Goal: Complete application form

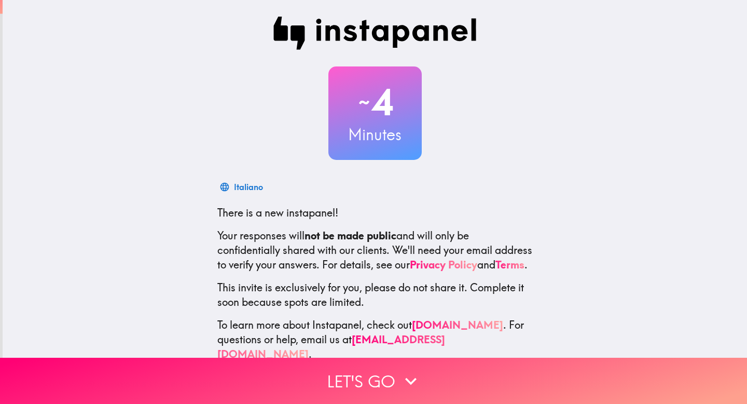
click at [623, 204] on div "~ 4 Minutes Italiano There is a new instapanel! Your responses will not be made…" at bounding box center [375, 189] width 745 height 378
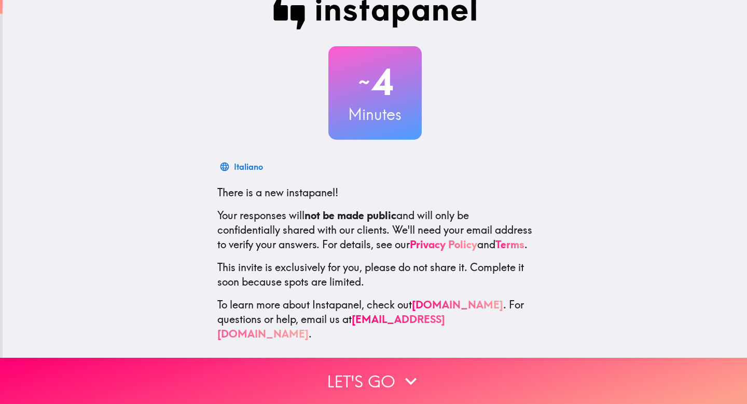
click at [747, 138] on div "~ 4 Minutes Italiano There is a new instapanel! Your responses will not be made…" at bounding box center [375, 169] width 745 height 378
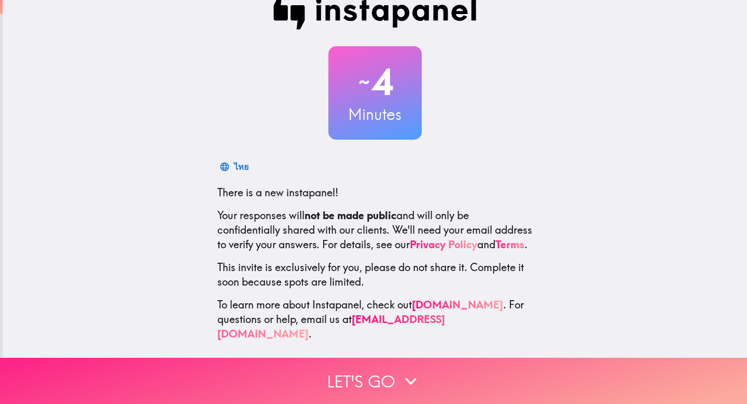
click at [386, 384] on button "Let's go" at bounding box center [373, 380] width 747 height 46
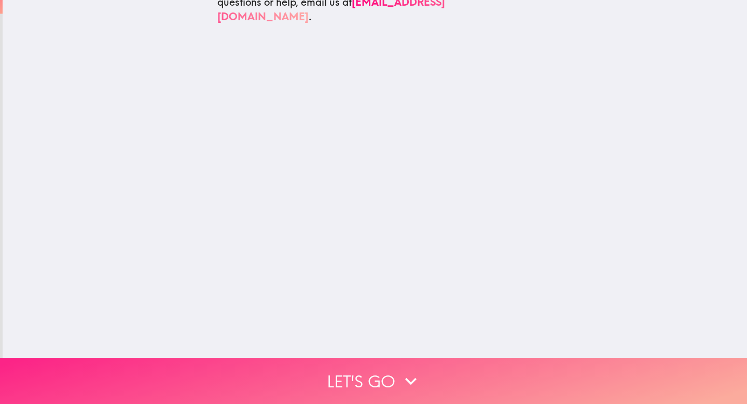
scroll to position [0, 0]
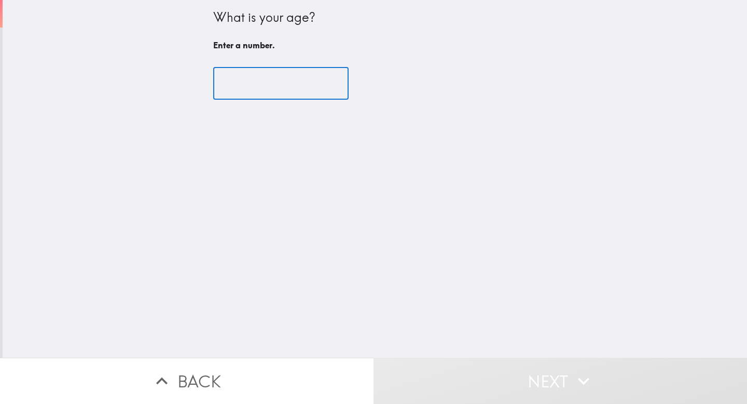
click at [285, 90] on input "number" at bounding box center [280, 83] width 135 height 32
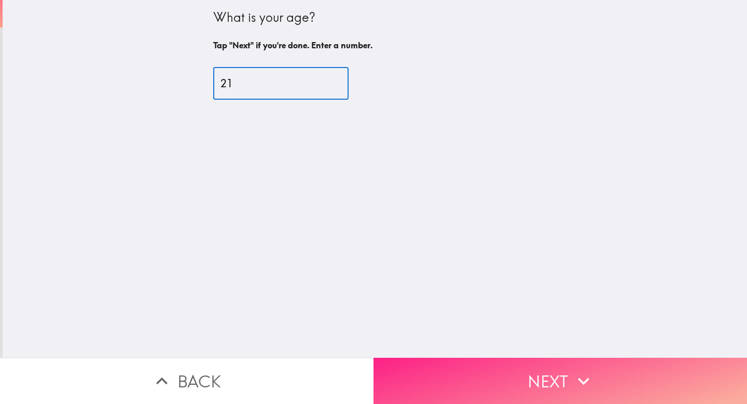
type input "21"
click at [455, 368] on button "Next" at bounding box center [561, 380] width 374 height 46
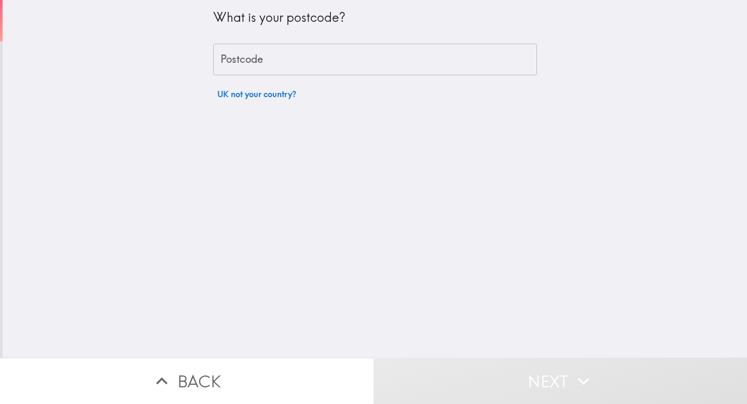
click at [291, 54] on input "Postcode" at bounding box center [375, 60] width 324 height 32
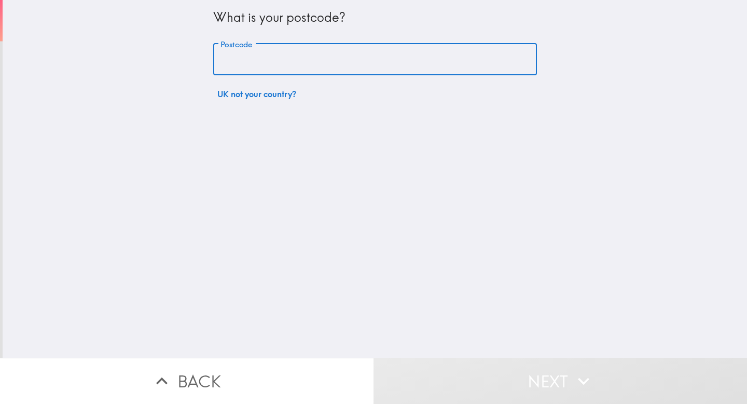
type input "ME16 0TE"
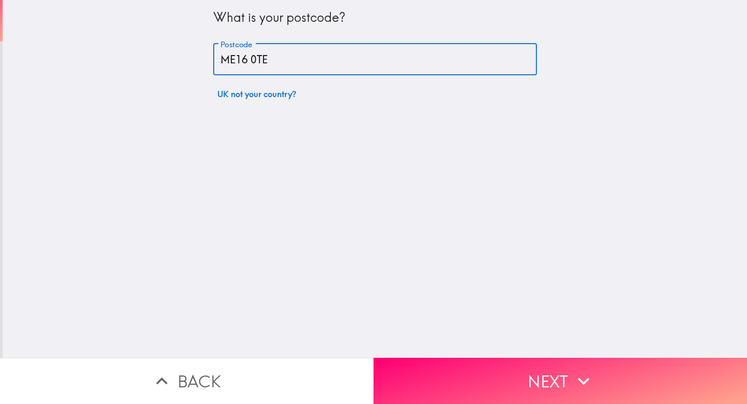
click at [491, 364] on button "Next" at bounding box center [561, 380] width 374 height 46
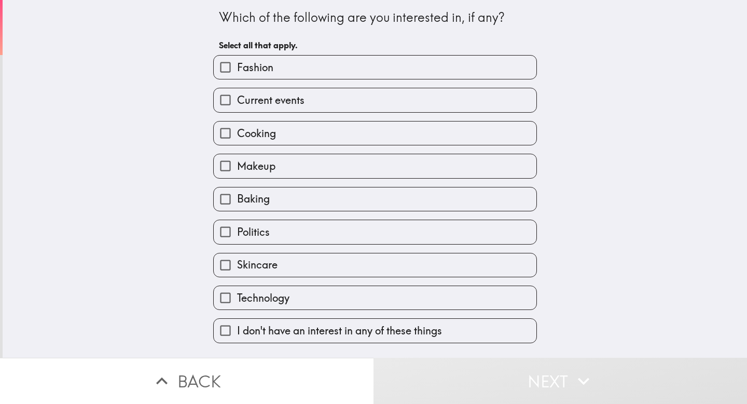
click at [280, 62] on label "Fashion" at bounding box center [375, 67] width 323 height 23
click at [237, 62] on input "Fashion" at bounding box center [225, 67] width 23 height 23
checkbox input "true"
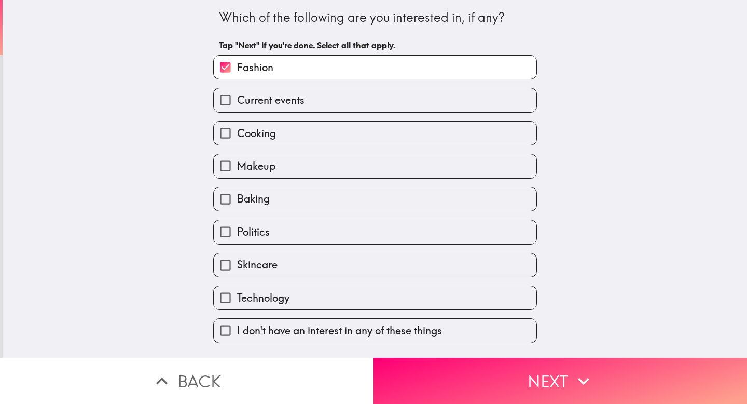
click at [290, 130] on label "Cooking" at bounding box center [375, 132] width 323 height 23
click at [237, 130] on input "Cooking" at bounding box center [225, 132] width 23 height 23
checkbox input "true"
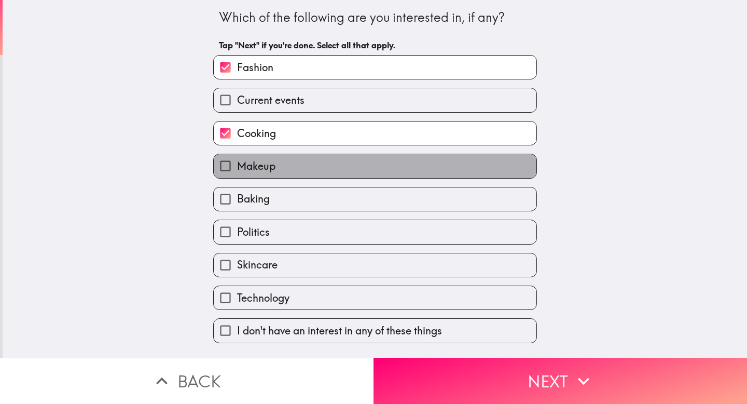
click at [294, 159] on label "Makeup" at bounding box center [375, 165] width 323 height 23
click at [237, 159] on input "Makeup" at bounding box center [225, 165] width 23 height 23
checkbox input "true"
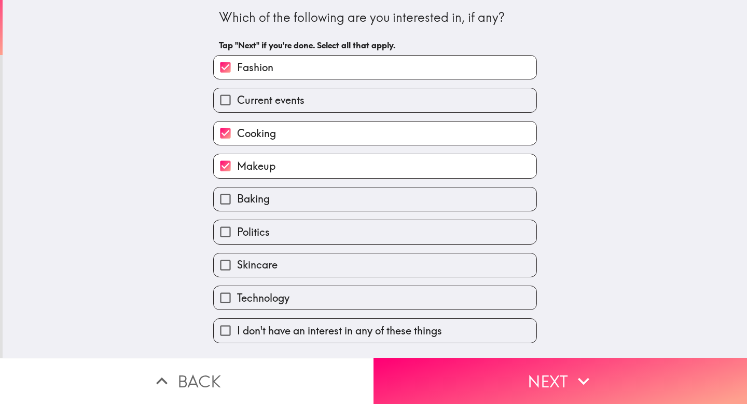
click at [288, 203] on label "Baking" at bounding box center [375, 198] width 323 height 23
click at [237, 203] on input "Baking" at bounding box center [225, 198] width 23 height 23
checkbox input "true"
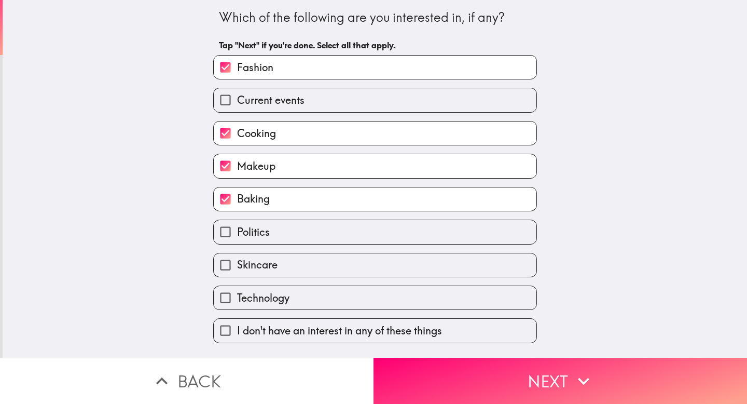
click at [286, 271] on label "Skincare" at bounding box center [375, 264] width 323 height 23
click at [237, 271] on input "Skincare" at bounding box center [225, 264] width 23 height 23
checkbox input "true"
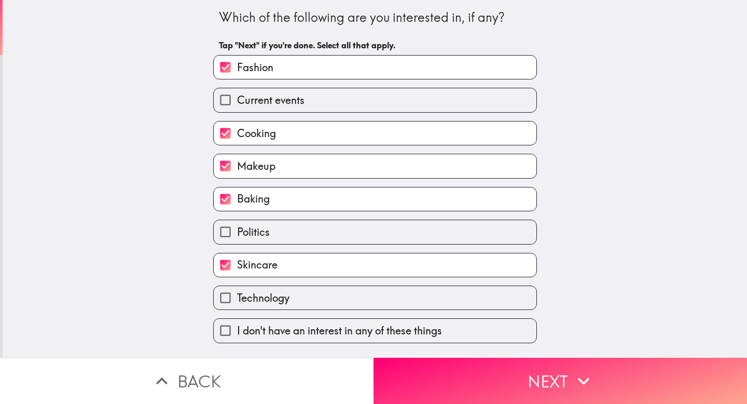
click at [292, 304] on label "Technology" at bounding box center [375, 297] width 323 height 23
click at [237, 304] on input "Technology" at bounding box center [225, 297] width 23 height 23
checkbox input "true"
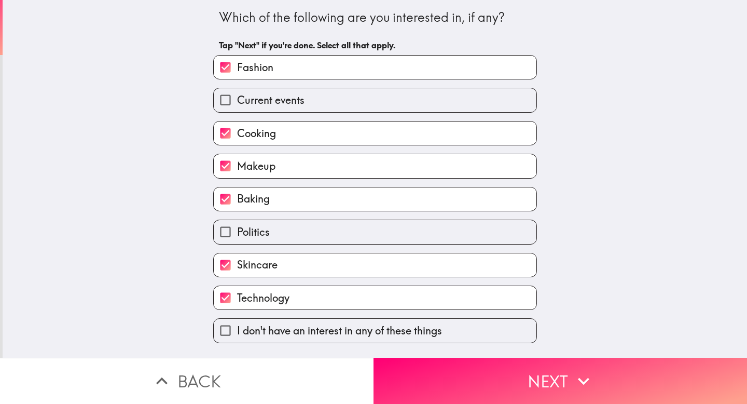
click at [417, 367] on button "Next" at bounding box center [561, 380] width 374 height 46
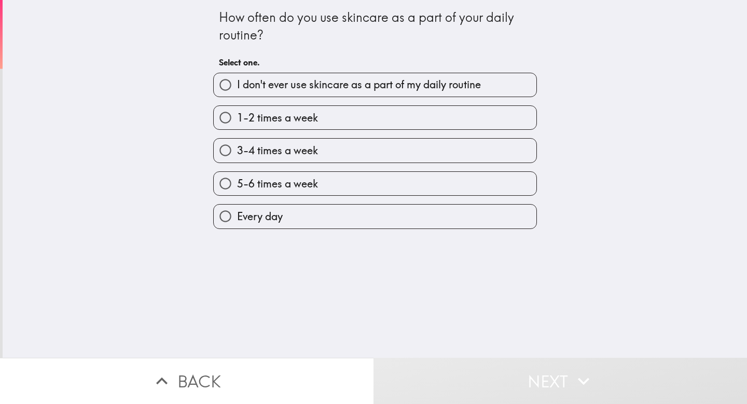
click at [282, 223] on span "Every day" at bounding box center [260, 216] width 46 height 15
click at [237, 223] on input "Every day" at bounding box center [225, 215] width 23 height 23
radio input "true"
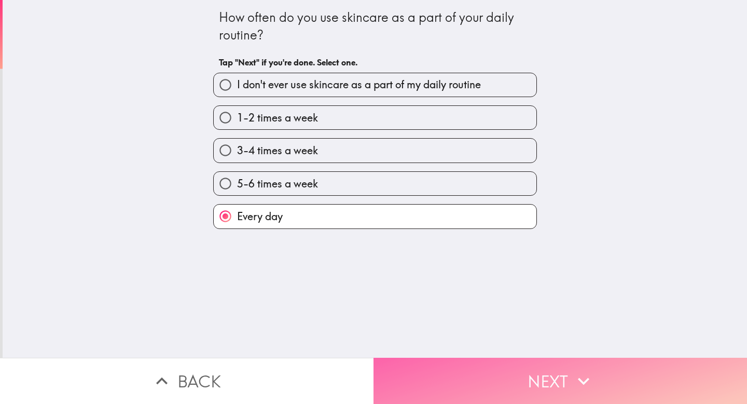
click at [482, 393] on button "Next" at bounding box center [561, 380] width 374 height 46
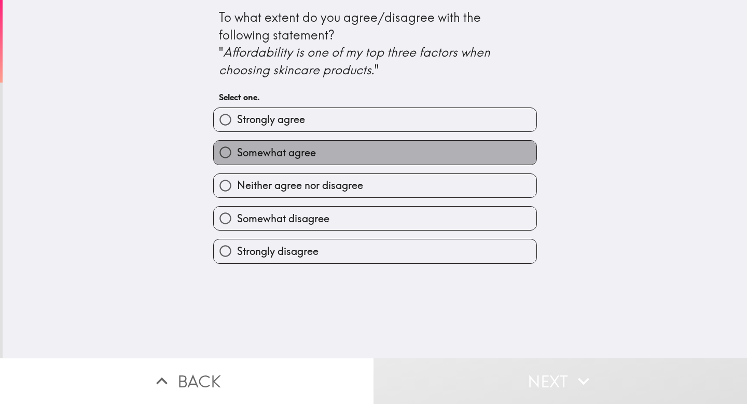
click at [307, 142] on label "Somewhat agree" at bounding box center [375, 152] width 323 height 23
click at [237, 142] on input "Somewhat agree" at bounding box center [225, 152] width 23 height 23
radio input "true"
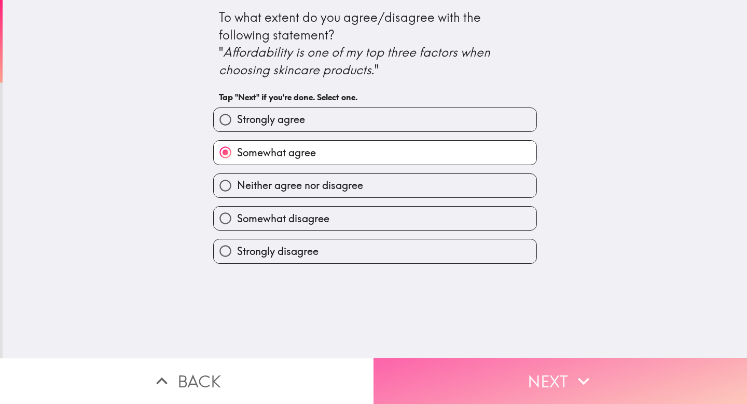
click at [443, 362] on button "Next" at bounding box center [561, 380] width 374 height 46
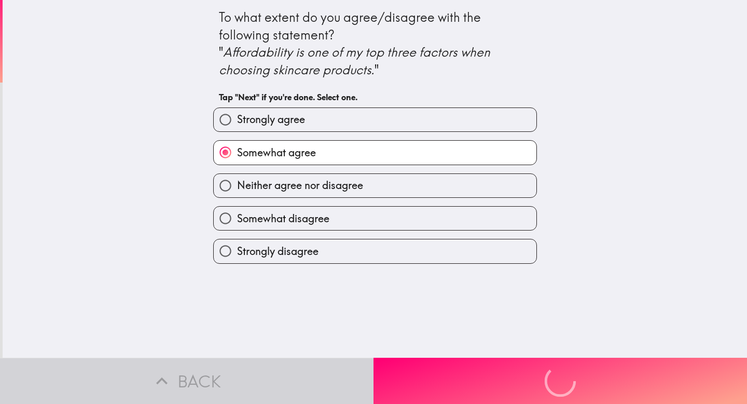
click at [448, 375] on div "Back Next" at bounding box center [373, 380] width 747 height 46
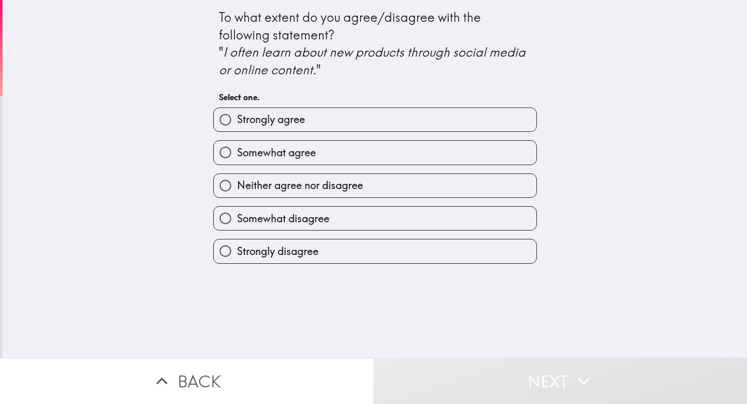
click at [336, 121] on label "Strongly agree" at bounding box center [375, 119] width 323 height 23
click at [237, 121] on input "Strongly agree" at bounding box center [225, 119] width 23 height 23
radio input "true"
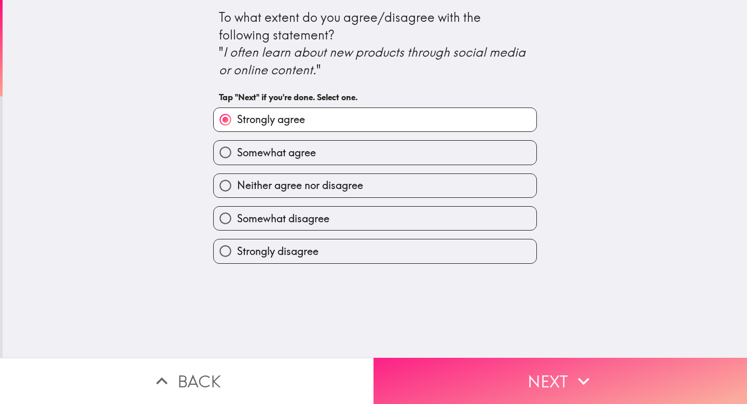
click at [476, 361] on button "Next" at bounding box center [561, 380] width 374 height 46
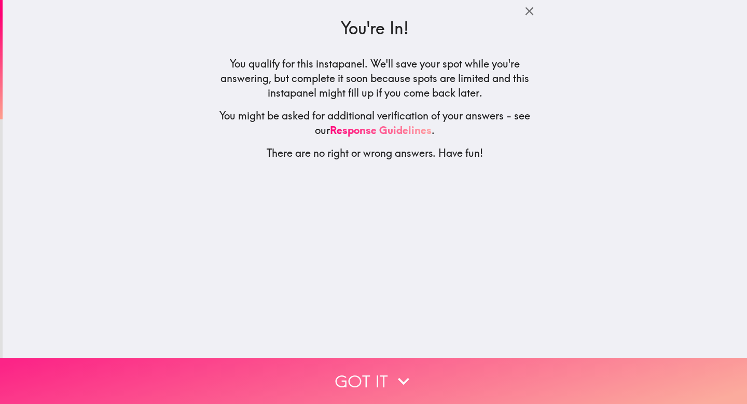
click at [384, 376] on button "Got it" at bounding box center [373, 380] width 747 height 46
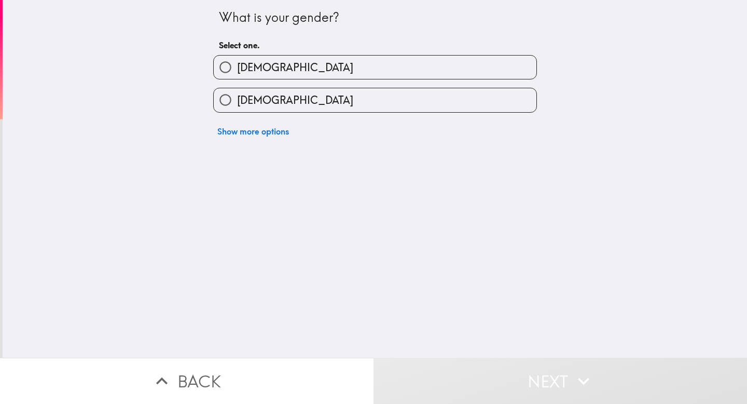
click at [359, 97] on label "[DEMOGRAPHIC_DATA]" at bounding box center [375, 99] width 323 height 23
click at [237, 97] on input "[DEMOGRAPHIC_DATA]" at bounding box center [225, 99] width 23 height 23
radio input "true"
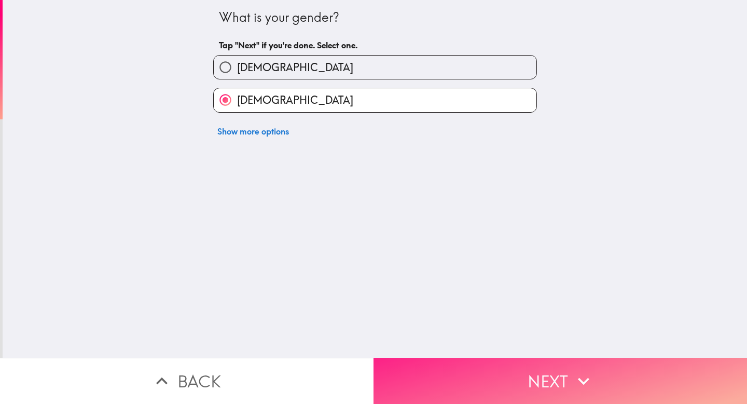
click at [480, 377] on button "Next" at bounding box center [561, 380] width 374 height 46
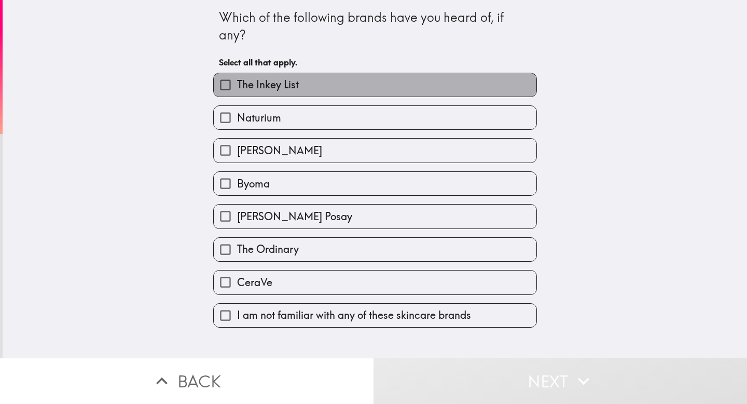
click at [298, 87] on span "The Inkey List" at bounding box center [268, 84] width 62 height 15
click at [237, 87] on input "The Inkey List" at bounding box center [225, 84] width 23 height 23
checkbox input "true"
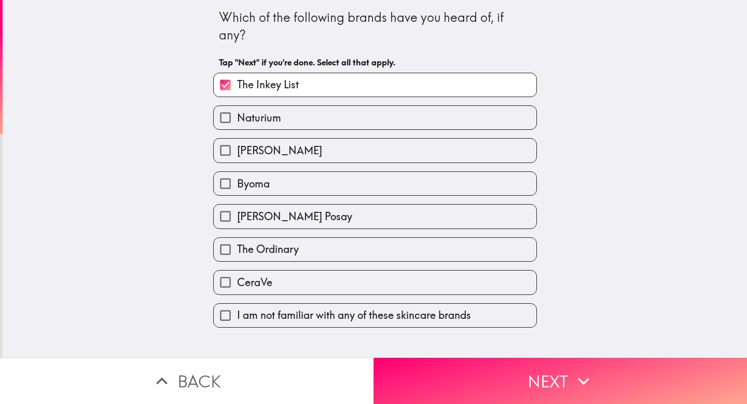
click at [318, 181] on label "Byoma" at bounding box center [375, 183] width 323 height 23
click at [237, 181] on input "Byoma" at bounding box center [225, 183] width 23 height 23
checkbox input "true"
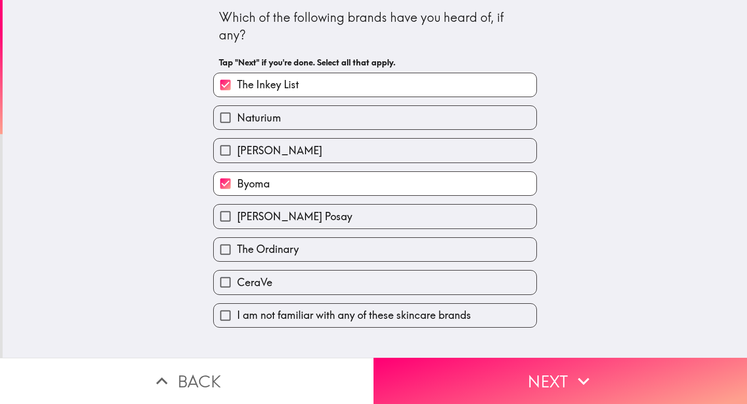
click at [322, 232] on div "The Ordinary" at bounding box center [371, 245] width 332 height 33
click at [322, 259] on label "The Ordinary" at bounding box center [375, 249] width 323 height 23
click at [237, 259] on input "The Ordinary" at bounding box center [225, 249] width 23 height 23
checkbox input "true"
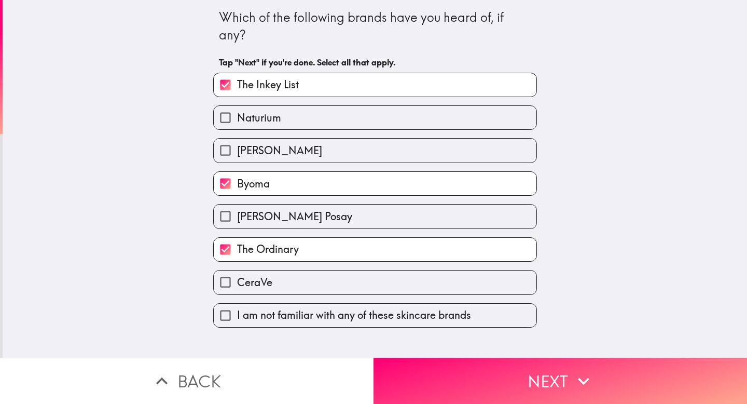
click at [327, 281] on label "CeraVe" at bounding box center [375, 281] width 323 height 23
click at [237, 281] on input "CeraVe" at bounding box center [225, 281] width 23 height 23
checkbox input "true"
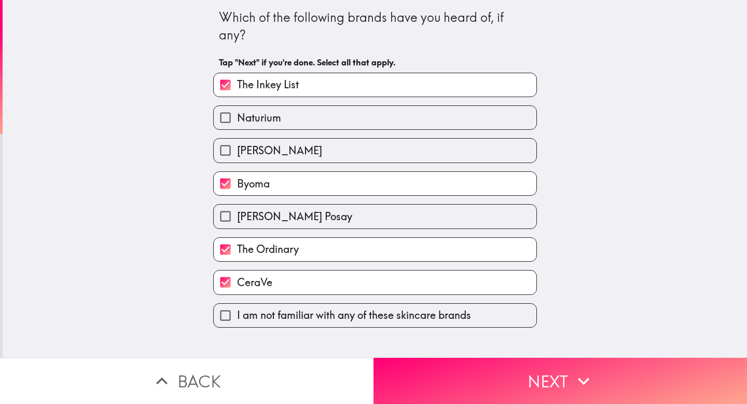
click at [348, 222] on label "[PERSON_NAME] Posay" at bounding box center [375, 215] width 323 height 23
click at [237, 222] on input "[PERSON_NAME] Posay" at bounding box center [225, 215] width 23 height 23
checkbox input "true"
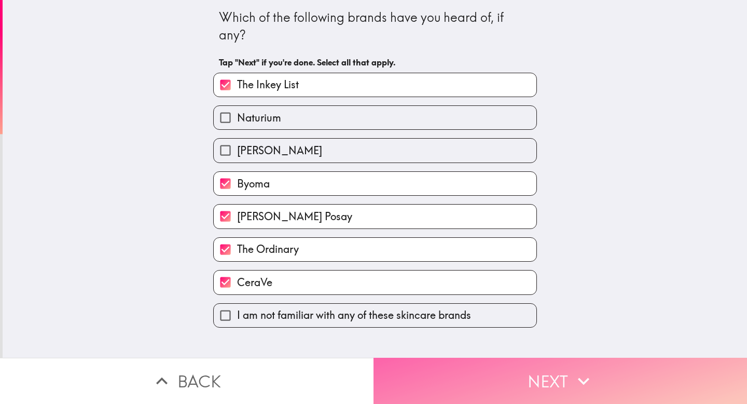
click at [434, 394] on button "Next" at bounding box center [561, 380] width 374 height 46
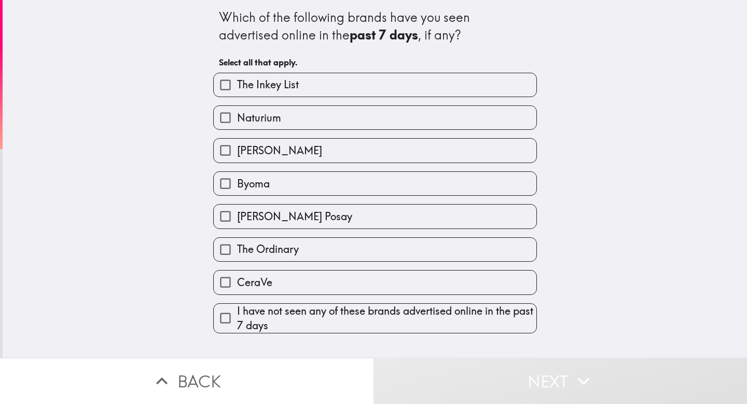
click at [317, 94] on label "The Inkey List" at bounding box center [375, 84] width 323 height 23
click at [237, 94] on input "The Inkey List" at bounding box center [225, 84] width 23 height 23
checkbox input "true"
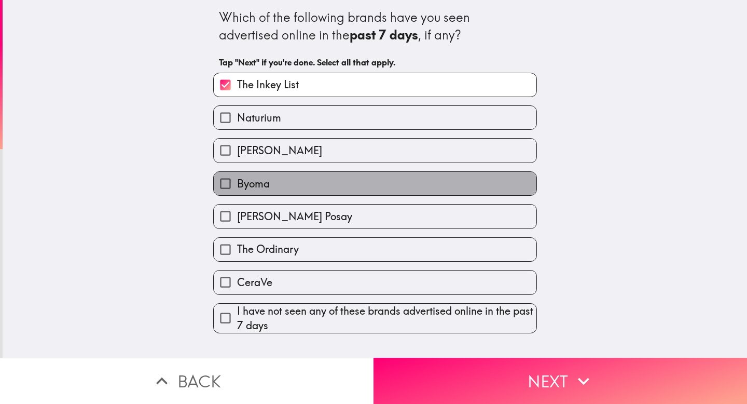
click at [312, 194] on label "Byoma" at bounding box center [375, 183] width 323 height 23
click at [237, 194] on input "Byoma" at bounding box center [225, 183] width 23 height 23
checkbox input "true"
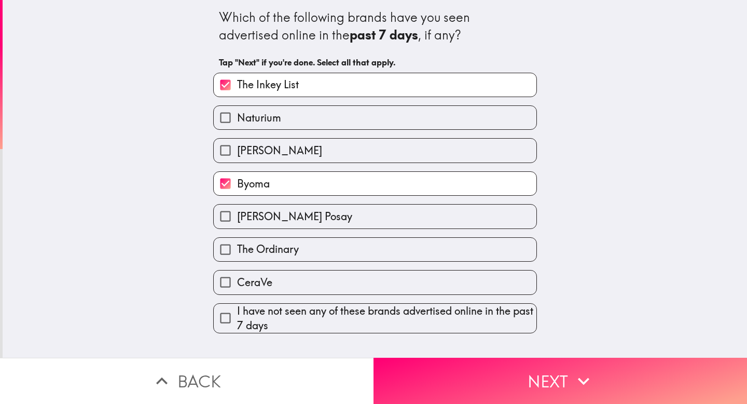
click at [321, 265] on div "CeraVe" at bounding box center [371, 278] width 332 height 33
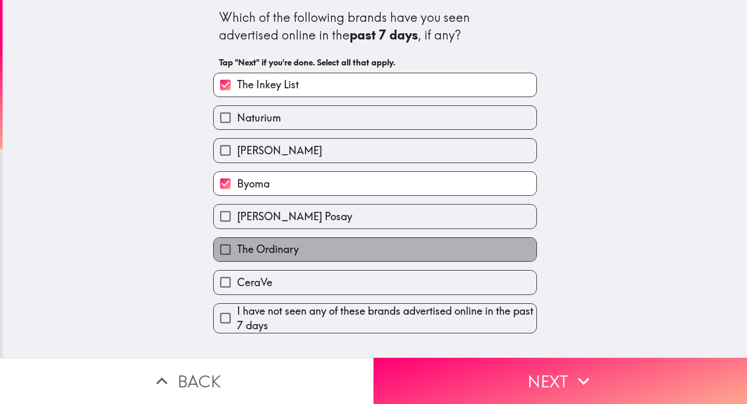
click at [321, 240] on label "The Ordinary" at bounding box center [375, 249] width 323 height 23
click at [237, 240] on input "The Ordinary" at bounding box center [225, 249] width 23 height 23
checkbox input "true"
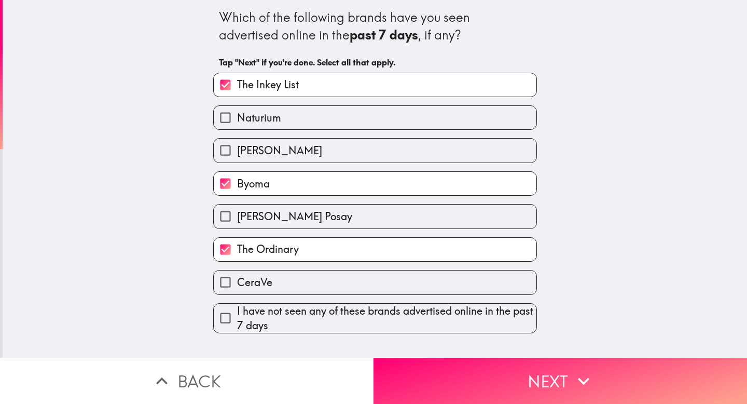
click at [322, 276] on label "CeraVe" at bounding box center [375, 281] width 323 height 23
click at [237, 276] on input "CeraVe" at bounding box center [225, 281] width 23 height 23
checkbox input "true"
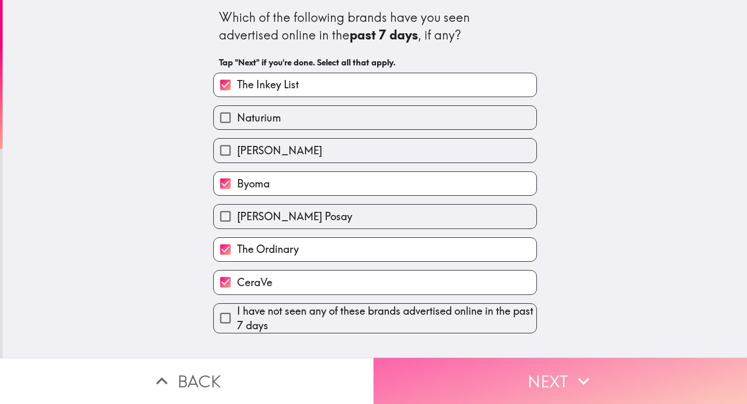
click at [408, 377] on button "Next" at bounding box center [561, 380] width 374 height 46
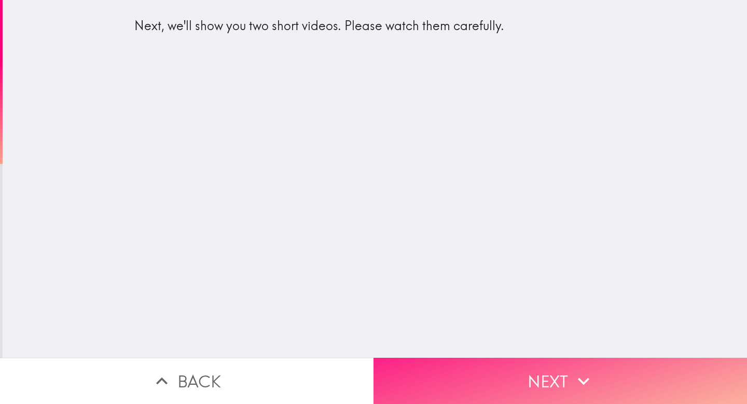
click at [542, 397] on button "Next" at bounding box center [561, 380] width 374 height 46
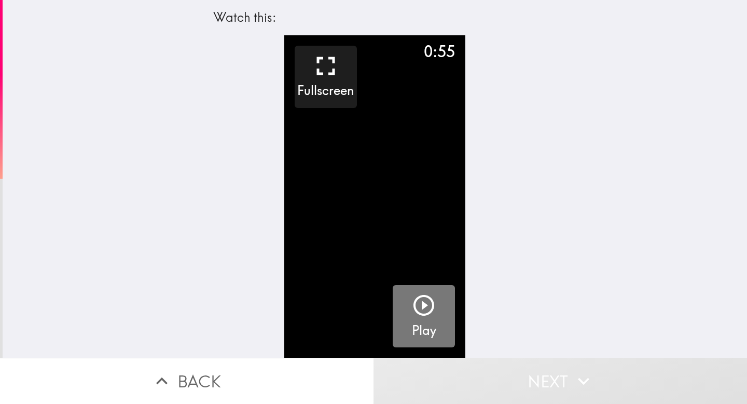
click at [432, 325] on h5 "Play" at bounding box center [424, 331] width 24 height 18
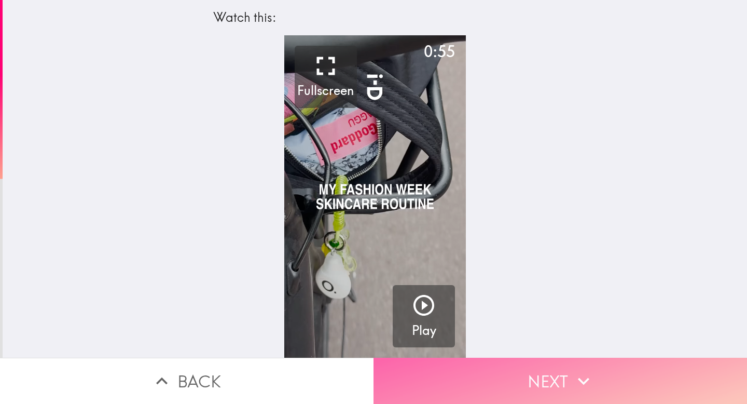
click at [528, 373] on button "Next" at bounding box center [561, 380] width 374 height 46
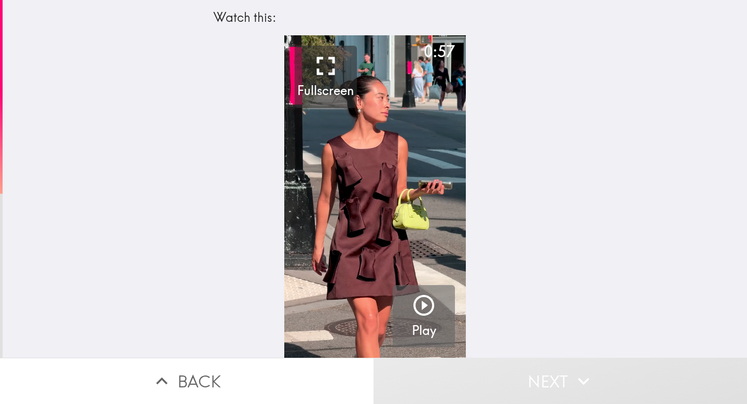
click at [437, 318] on button "Play" at bounding box center [424, 316] width 62 height 62
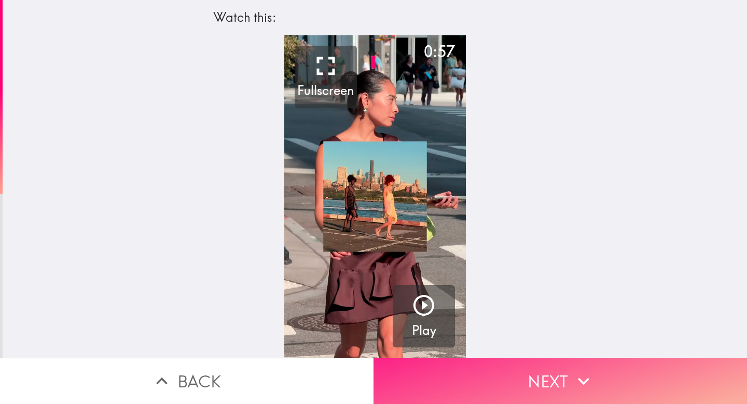
click at [558, 369] on button "Next" at bounding box center [561, 380] width 374 height 46
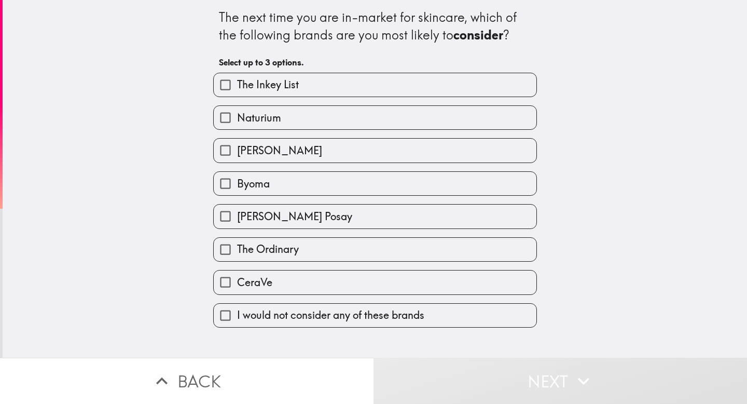
click at [337, 91] on label "The Inkey List" at bounding box center [375, 84] width 323 height 23
click at [237, 91] on input "The Inkey List" at bounding box center [225, 84] width 23 height 23
checkbox input "true"
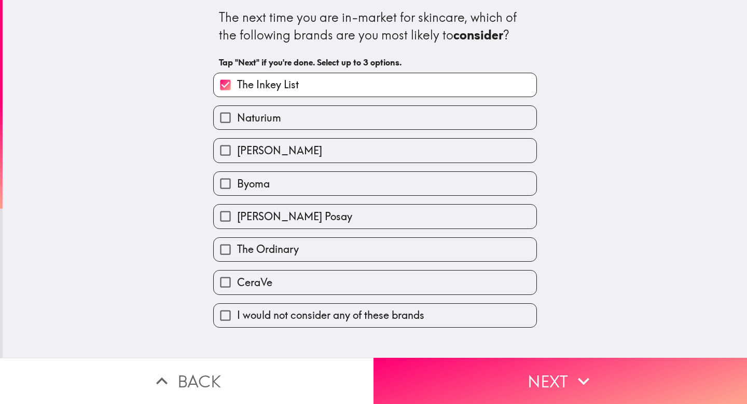
click at [347, 218] on label "[PERSON_NAME] Posay" at bounding box center [375, 215] width 323 height 23
click at [237, 218] on input "[PERSON_NAME] Posay" at bounding box center [225, 215] width 23 height 23
checkbox input "true"
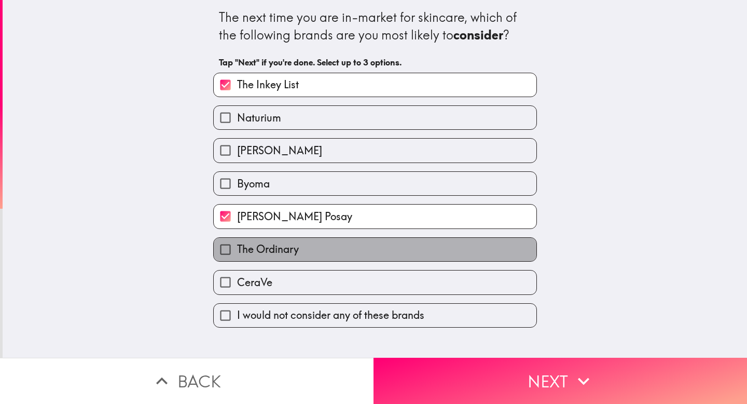
click at [342, 252] on label "The Ordinary" at bounding box center [375, 249] width 323 height 23
click at [237, 252] on input "The Ordinary" at bounding box center [225, 249] width 23 height 23
checkbox input "true"
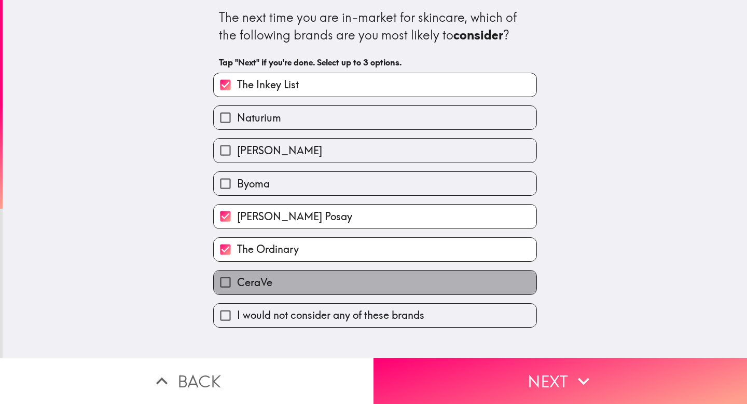
click at [336, 282] on label "CeraVe" at bounding box center [375, 281] width 323 height 23
click at [237, 282] on input "CeraVe" at bounding box center [225, 281] width 23 height 23
checkbox input "true"
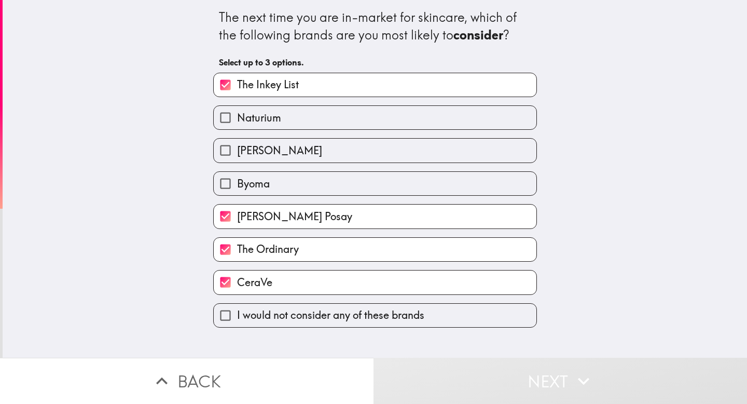
click at [391, 226] on label "[PERSON_NAME] Posay" at bounding box center [375, 215] width 323 height 23
click at [237, 226] on input "[PERSON_NAME] Posay" at bounding box center [225, 215] width 23 height 23
checkbox input "false"
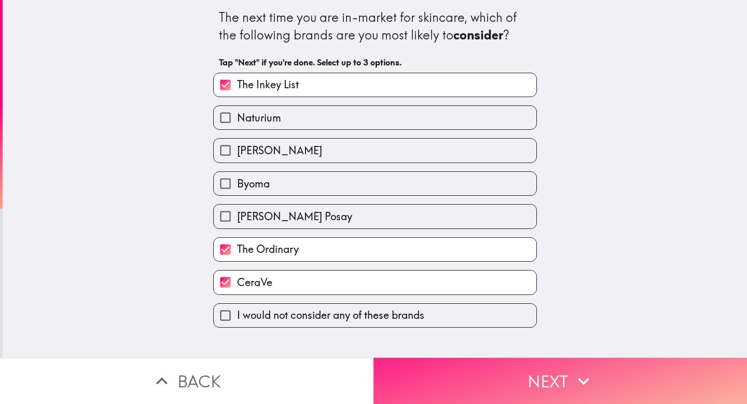
click at [487, 393] on button "Next" at bounding box center [561, 380] width 374 height 46
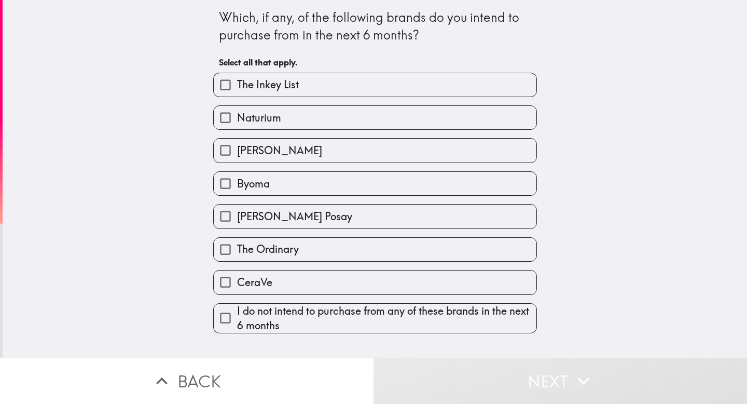
click at [265, 77] on span "The Inkey List" at bounding box center [268, 84] width 62 height 15
click at [237, 77] on input "The Inkey List" at bounding box center [225, 84] width 23 height 23
checkbox input "true"
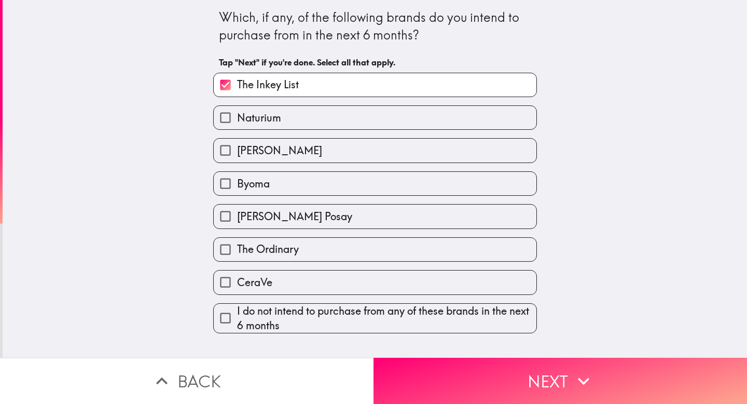
click at [298, 224] on span "[PERSON_NAME] Posay" at bounding box center [294, 216] width 115 height 15
click at [237, 225] on input "[PERSON_NAME] Posay" at bounding box center [225, 215] width 23 height 23
checkbox input "true"
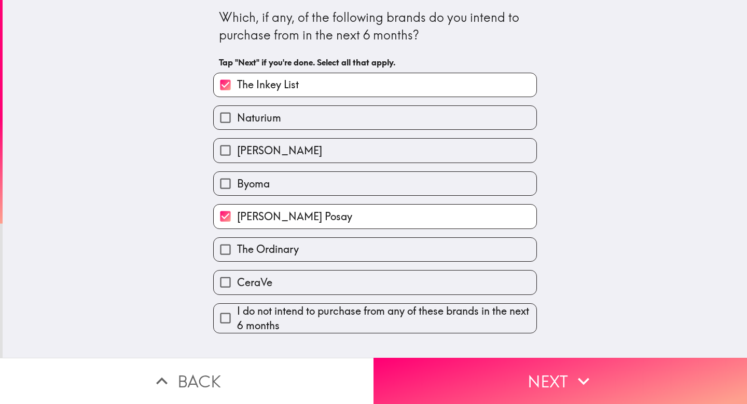
click at [298, 251] on span "The Ordinary" at bounding box center [268, 249] width 62 height 15
click at [237, 251] on input "The Ordinary" at bounding box center [225, 249] width 23 height 23
checkbox input "true"
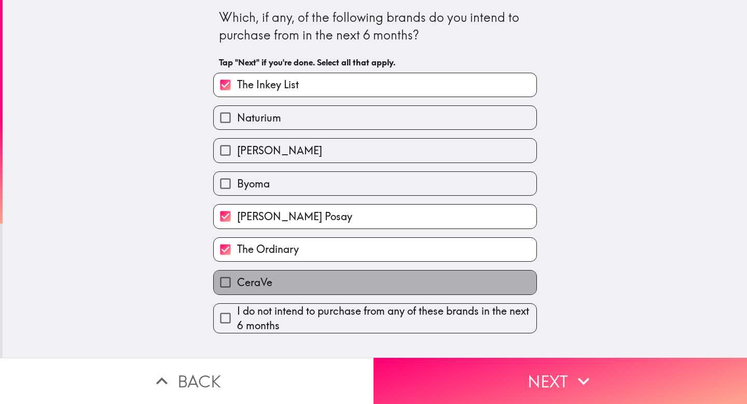
click at [298, 274] on label "CeraVe" at bounding box center [375, 281] width 323 height 23
click at [237, 274] on input "CeraVe" at bounding box center [225, 281] width 23 height 23
checkbox input "true"
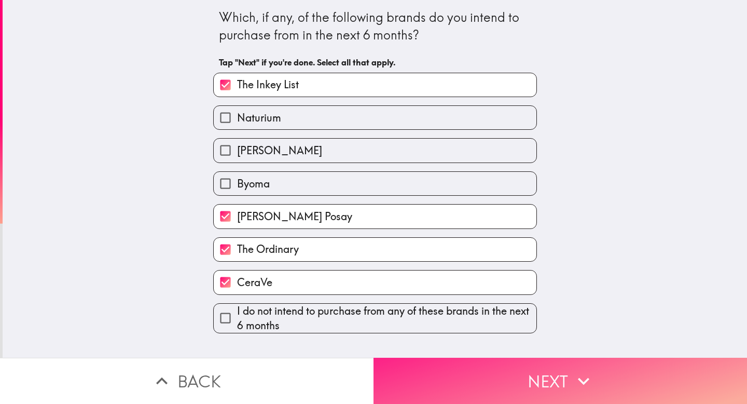
click at [423, 365] on button "Next" at bounding box center [561, 380] width 374 height 46
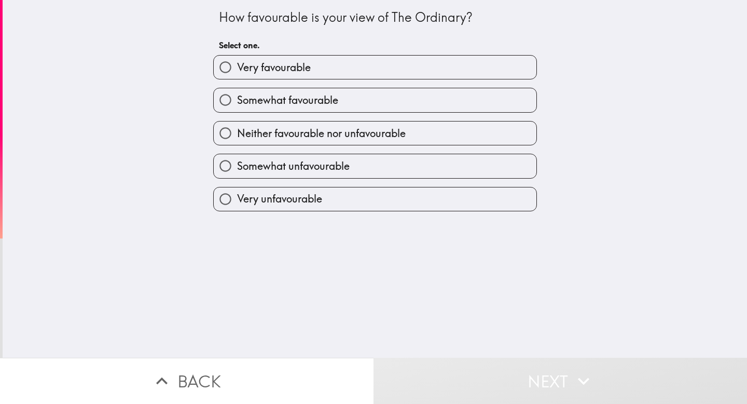
click at [375, 80] on div "Somewhat favourable" at bounding box center [371, 95] width 332 height 33
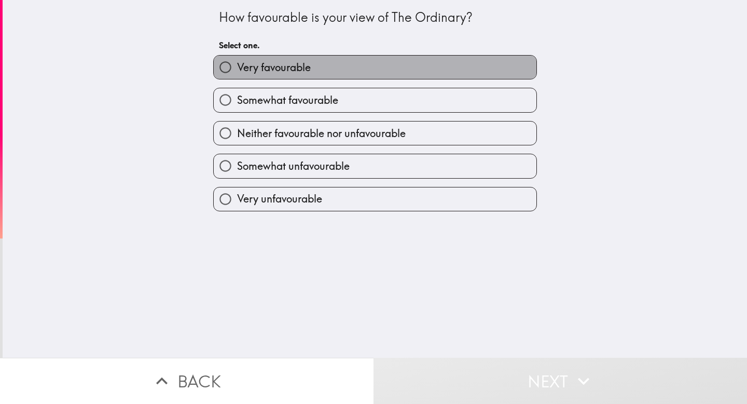
click at [375, 71] on label "Very favourable" at bounding box center [375, 67] width 323 height 23
click at [237, 71] on input "Very favourable" at bounding box center [225, 67] width 23 height 23
radio input "true"
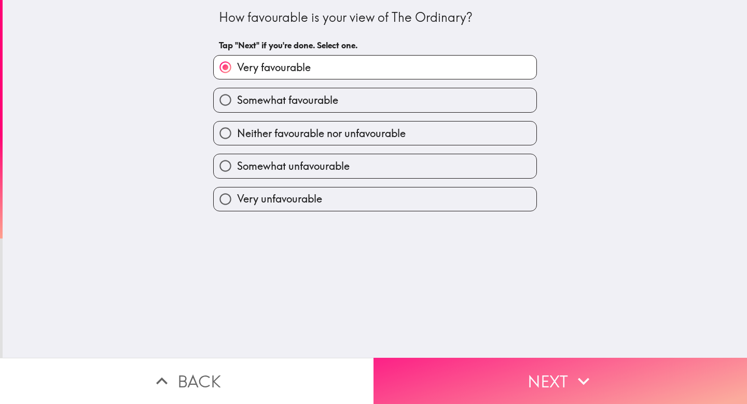
click at [522, 397] on button "Next" at bounding box center [561, 380] width 374 height 46
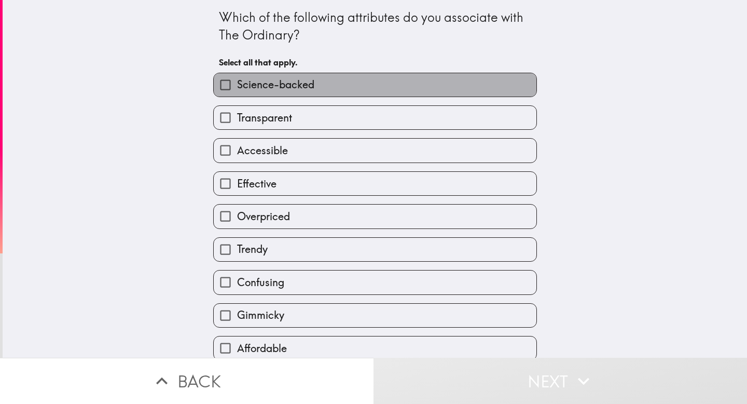
click at [386, 75] on label "Science-backed" at bounding box center [375, 84] width 323 height 23
click at [237, 75] on input "Science-backed" at bounding box center [225, 84] width 23 height 23
checkbox input "true"
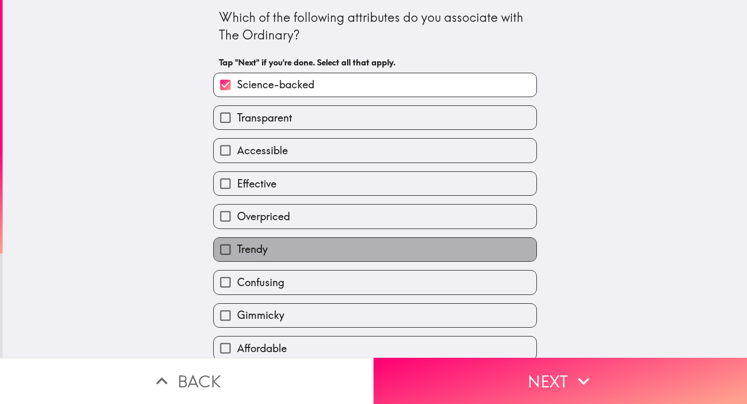
click at [383, 240] on label "Trendy" at bounding box center [375, 249] width 323 height 23
click at [237, 240] on input "Trendy" at bounding box center [225, 249] width 23 height 23
checkbox input "true"
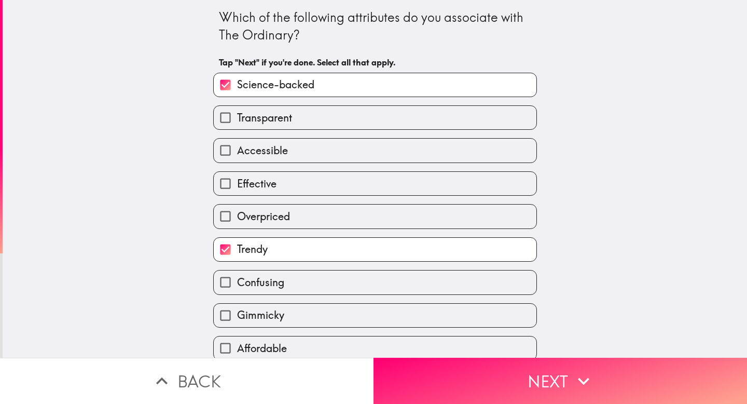
click at [383, 292] on label "Confusing" at bounding box center [375, 281] width 323 height 23
click at [237, 292] on input "Confusing" at bounding box center [225, 281] width 23 height 23
checkbox input "true"
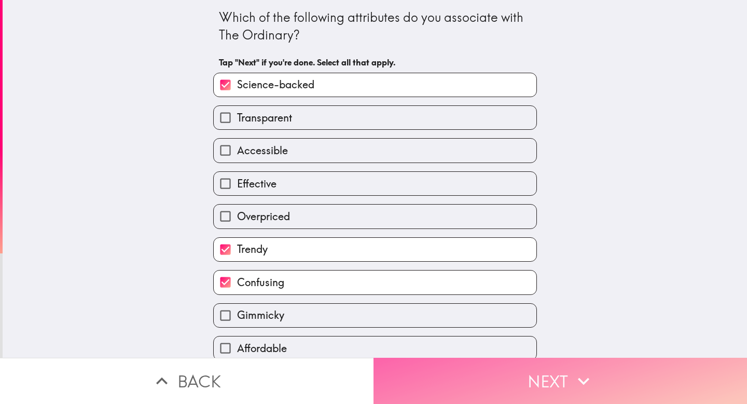
click at [484, 382] on button "Next" at bounding box center [561, 380] width 374 height 46
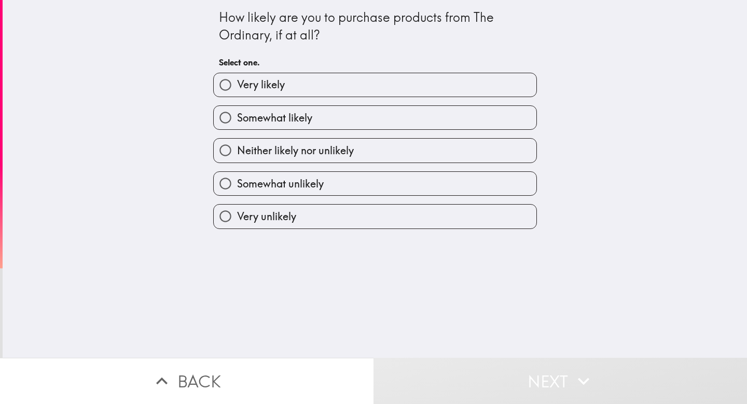
click at [386, 91] on label "Very likely" at bounding box center [375, 84] width 323 height 23
click at [237, 91] on input "Very likely" at bounding box center [225, 84] width 23 height 23
radio input "true"
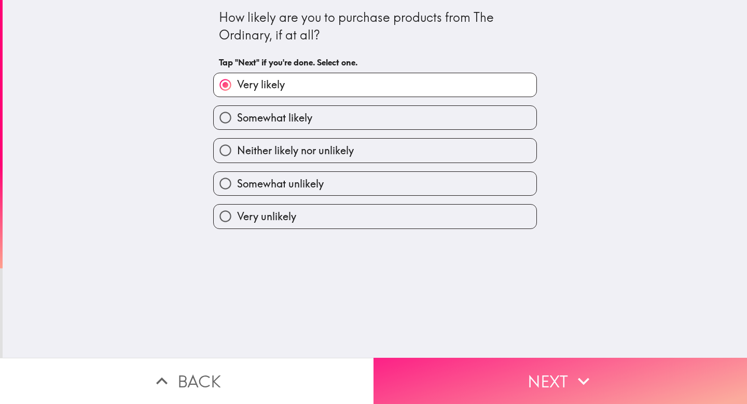
click at [452, 361] on button "Next" at bounding box center [561, 380] width 374 height 46
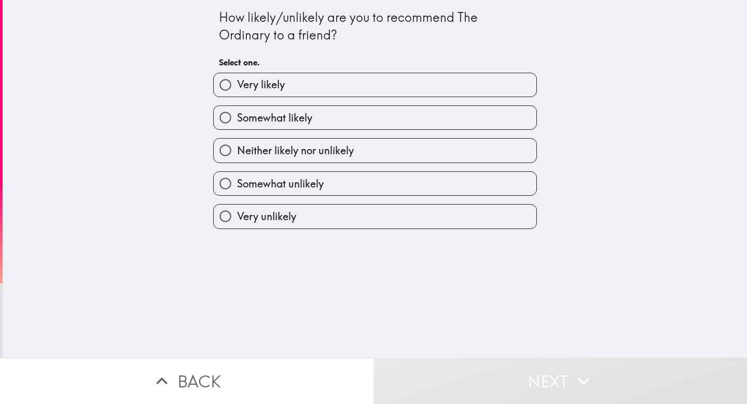
click at [353, 94] on label "Very likely" at bounding box center [375, 84] width 323 height 23
click at [237, 94] on input "Very likely" at bounding box center [225, 84] width 23 height 23
radio input "true"
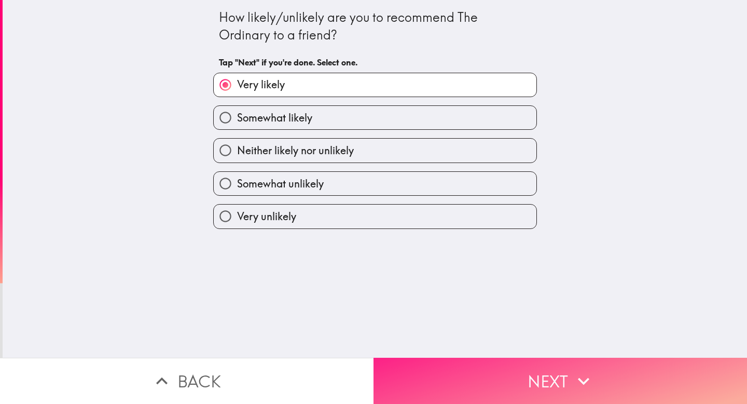
click at [458, 381] on button "Next" at bounding box center [561, 380] width 374 height 46
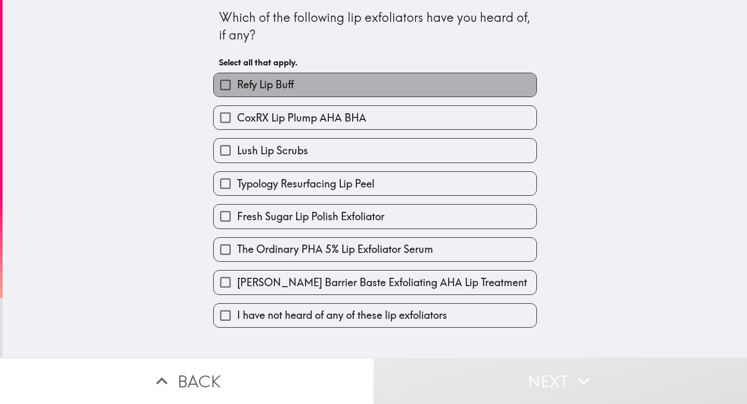
click at [361, 87] on label "Refy Lip Buff" at bounding box center [375, 84] width 323 height 23
click at [237, 87] on input "Refy Lip Buff" at bounding box center [225, 84] width 23 height 23
checkbox input "true"
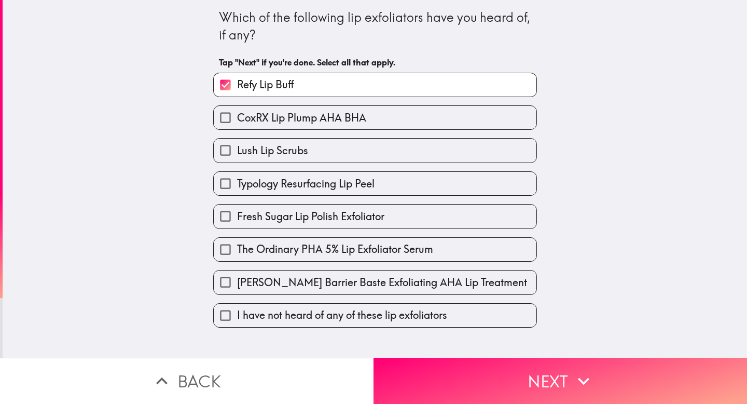
click at [370, 131] on div "Lush Lip Scrubs" at bounding box center [371, 146] width 332 height 33
click at [367, 156] on label "Lush Lip Scrubs" at bounding box center [375, 150] width 323 height 23
click at [237, 156] on input "Lush Lip Scrubs" at bounding box center [225, 150] width 23 height 23
checkbox input "true"
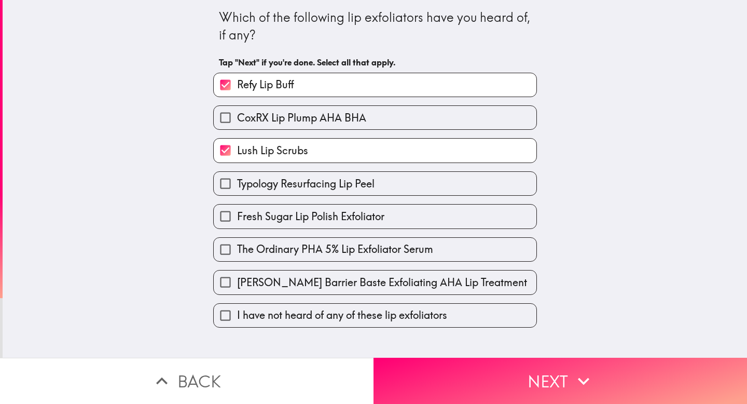
click at [354, 227] on label "Fresh Sugar Lip Polish Exfoliator" at bounding box center [375, 215] width 323 height 23
click at [237, 227] on input "Fresh Sugar Lip Polish Exfoliator" at bounding box center [225, 215] width 23 height 23
checkbox input "true"
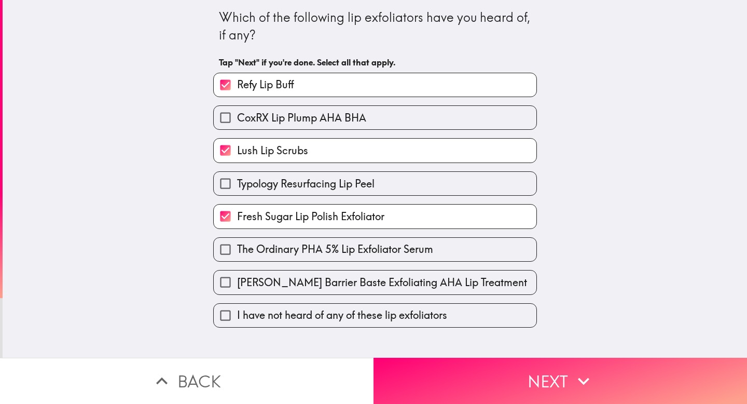
click at [354, 256] on span "The Ordinary PHA 5% Lip Exfoliator Serum" at bounding box center [335, 249] width 196 height 15
click at [237, 257] on input "The Ordinary PHA 5% Lip Exfoliator Serum" at bounding box center [225, 249] width 23 height 23
checkbox input "true"
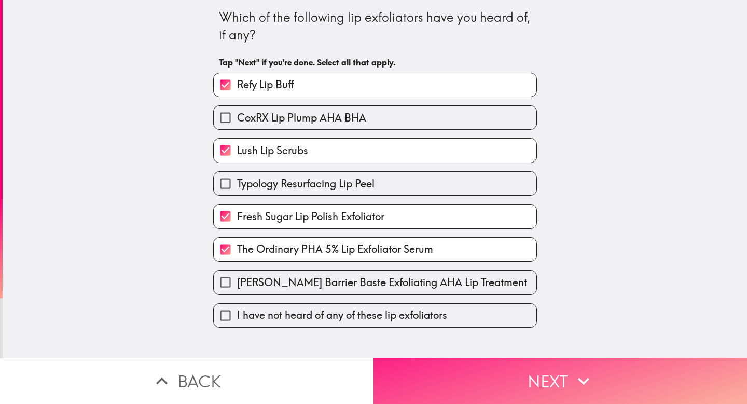
click at [441, 382] on button "Next" at bounding box center [561, 380] width 374 height 46
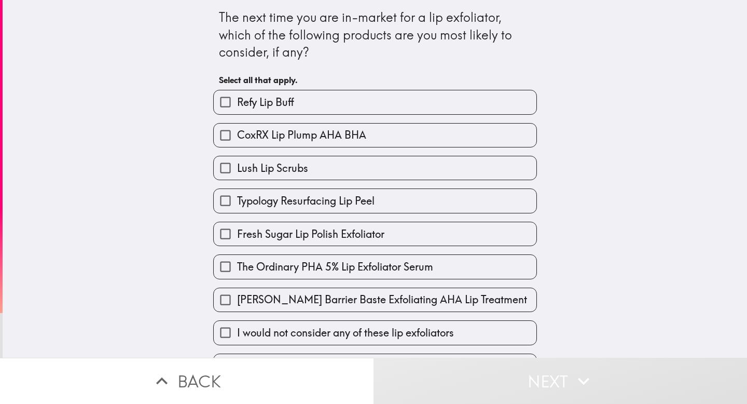
click at [373, 121] on div "CoxRX Lip Plump AHA BHA" at bounding box center [371, 131] width 332 height 33
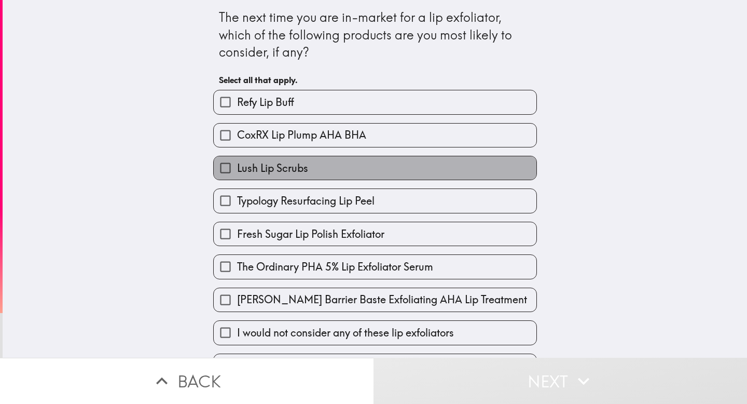
click at [373, 177] on label "Lush Lip Scrubs" at bounding box center [375, 167] width 323 height 23
click at [237, 177] on input "Lush Lip Scrubs" at bounding box center [225, 167] width 23 height 23
checkbox input "true"
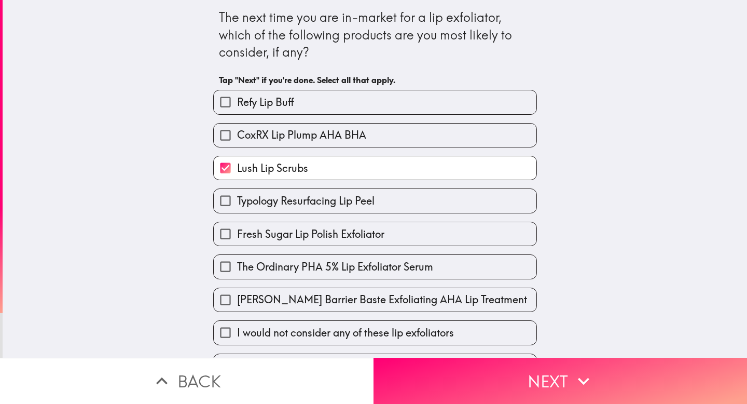
click at [373, 230] on span "Fresh Sugar Lip Polish Exfoliator" at bounding box center [310, 234] width 147 height 15
click at [237, 230] on input "Fresh Sugar Lip Polish Exfoliator" at bounding box center [225, 233] width 23 height 23
checkbox input "true"
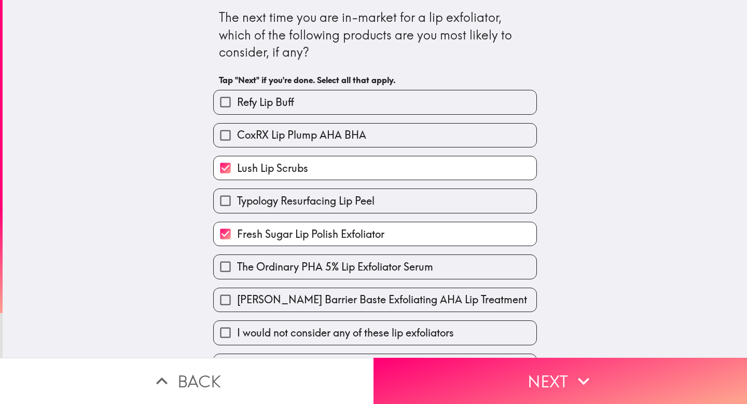
click at [417, 349] on div "Refy Lip Buff CoxRX Lip Plump AHA BHA Lush Lip Scrubs Typology Resurfacing Lip …" at bounding box center [371, 229] width 332 height 296
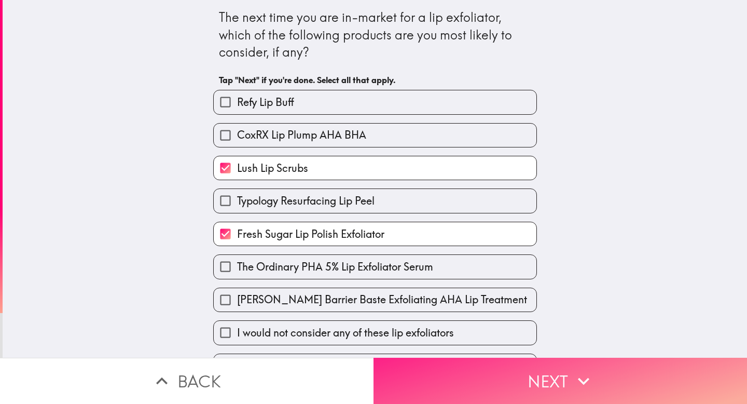
click at [427, 366] on button "Next" at bounding box center [561, 380] width 374 height 46
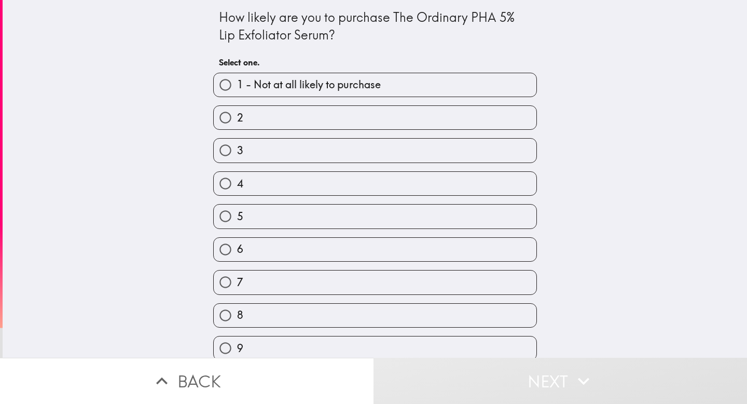
scroll to position [2, 0]
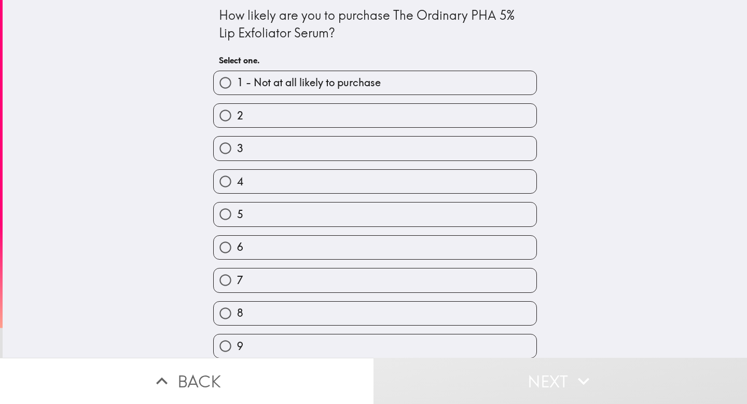
click at [409, 170] on div "4" at bounding box center [371, 177] width 332 height 33
click at [722, 156] on div "How likely are you to purchase The Ordinary PHA 5% Lip Exfoliator Serum? Select…" at bounding box center [375, 176] width 745 height 357
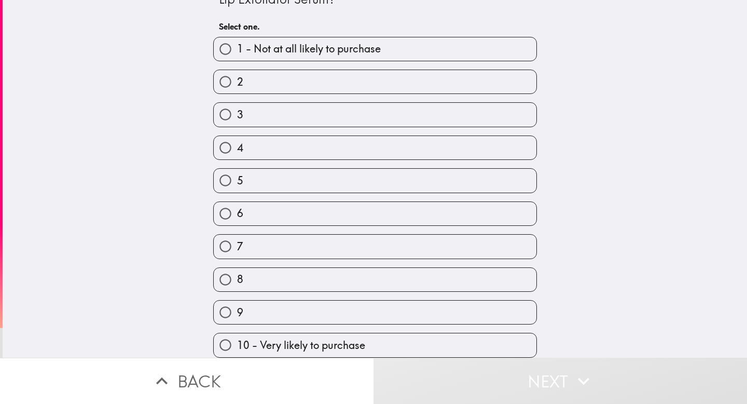
scroll to position [41, 0]
click at [344, 316] on label "9" at bounding box center [375, 311] width 323 height 23
click at [237, 316] on input "9" at bounding box center [225, 311] width 23 height 23
radio input "true"
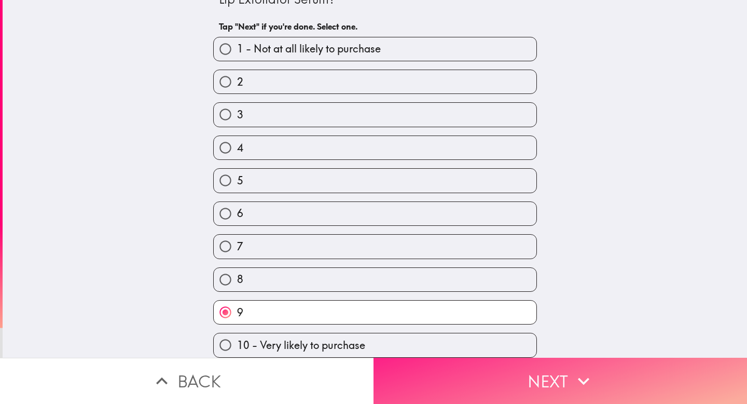
click at [456, 380] on button "Next" at bounding box center [561, 380] width 374 height 46
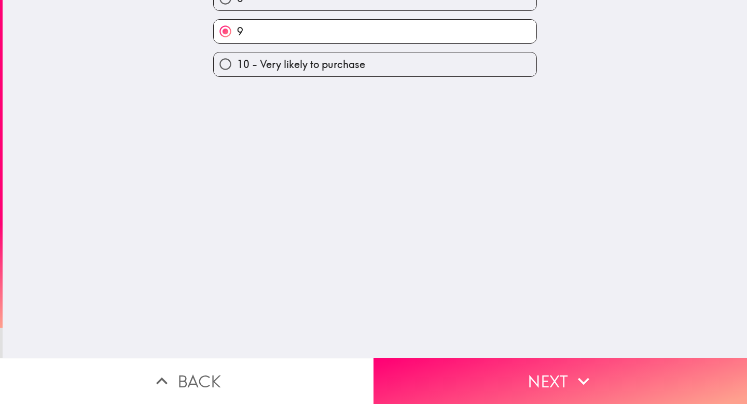
scroll to position [0, 0]
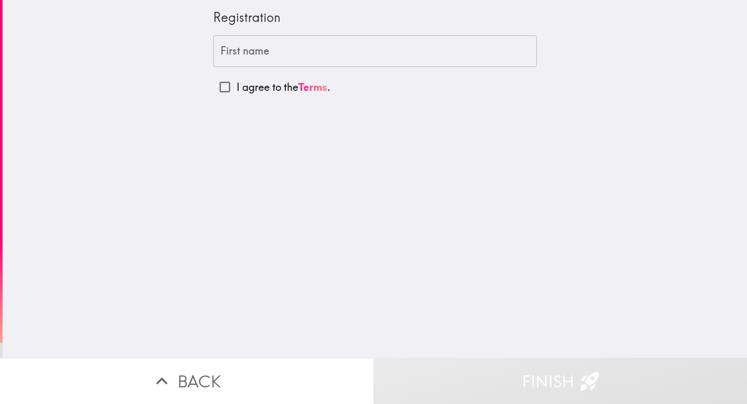
click at [244, 51] on input "First name" at bounding box center [375, 51] width 324 height 32
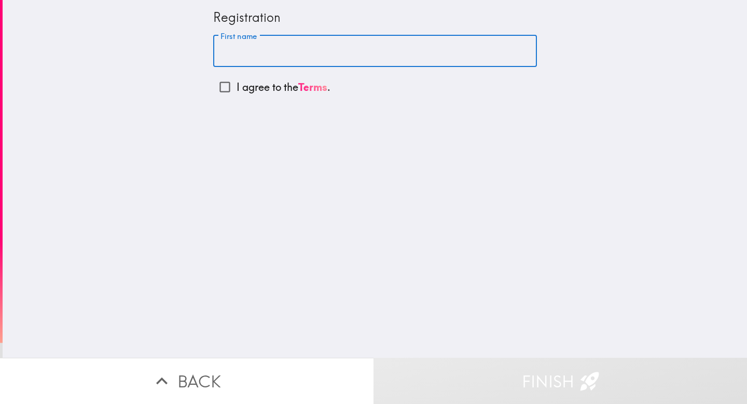
type input "[PERSON_NAME]"
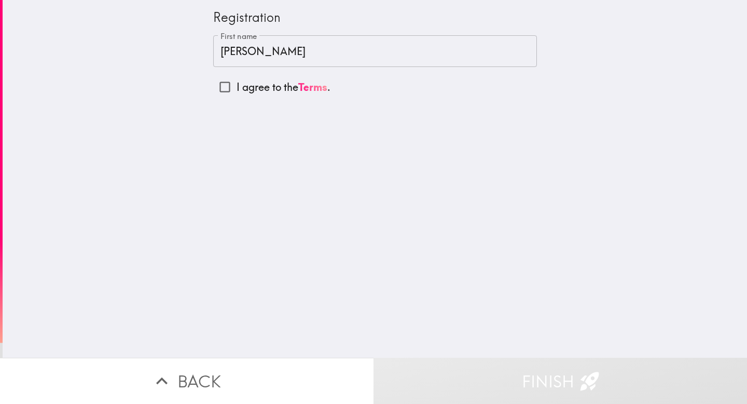
click at [255, 82] on p "I agree to the Terms ." at bounding box center [284, 87] width 94 height 15
click at [237, 82] on input "I agree to the Terms ." at bounding box center [224, 86] width 23 height 23
checkbox input "true"
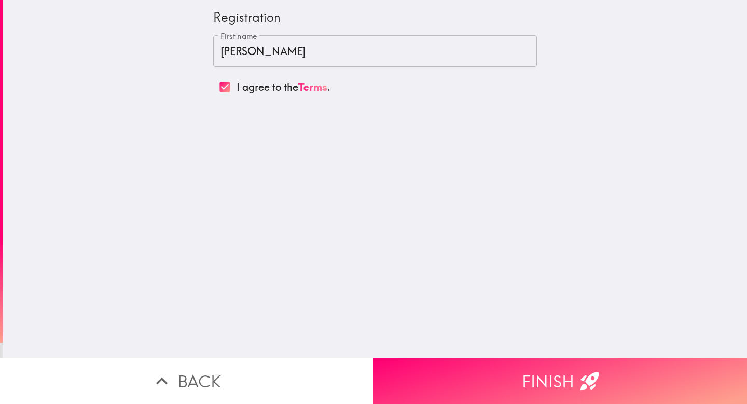
click at [557, 393] on button "Finish" at bounding box center [561, 380] width 374 height 46
